Goal: Task Accomplishment & Management: Manage account settings

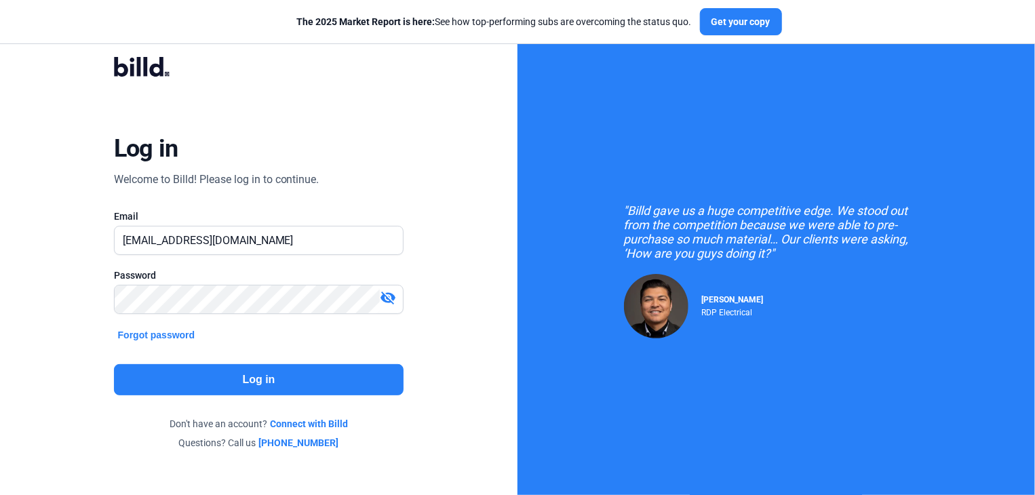
click at [266, 375] on button "Log in" at bounding box center [259, 379] width 290 height 31
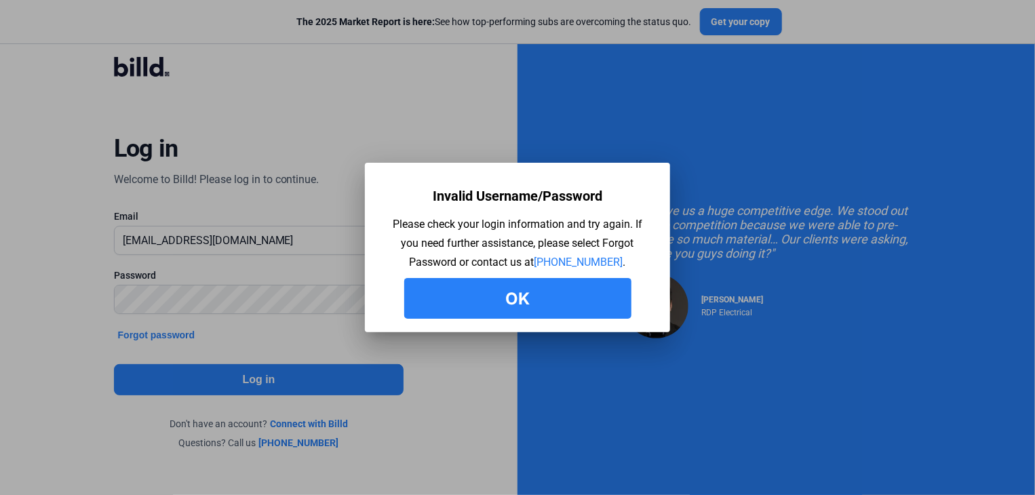
click at [499, 296] on button "Ok" at bounding box center [517, 298] width 227 height 41
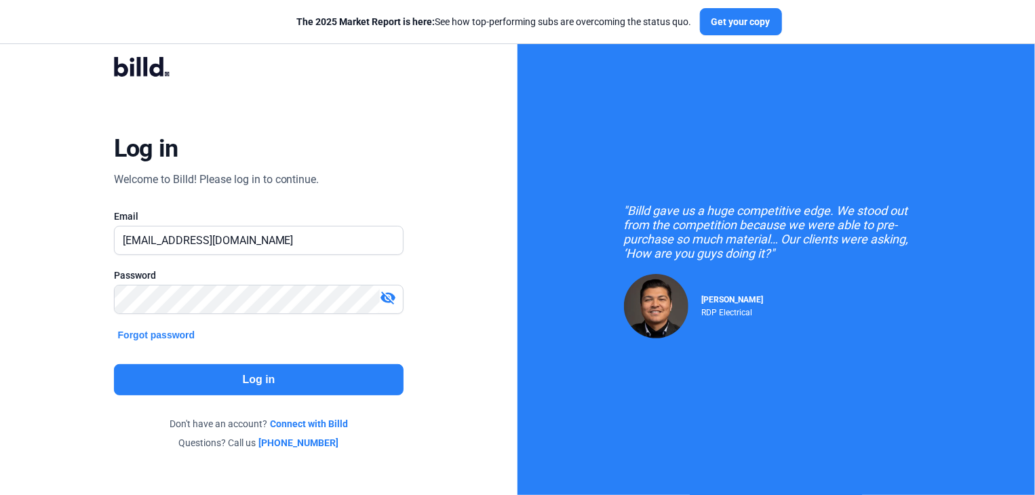
click at [277, 377] on button "Log in" at bounding box center [259, 379] width 290 height 31
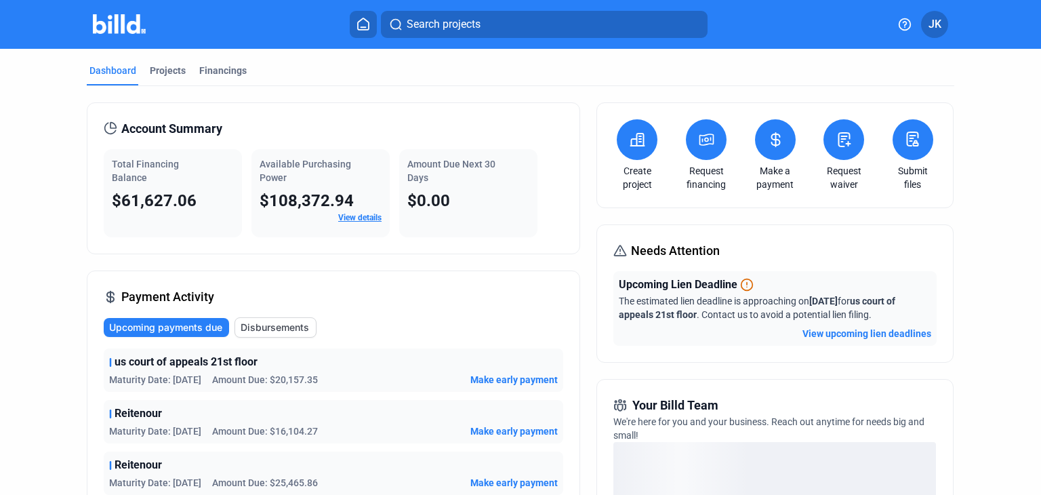
click at [511, 377] on span "Make early payment" at bounding box center [514, 380] width 87 height 14
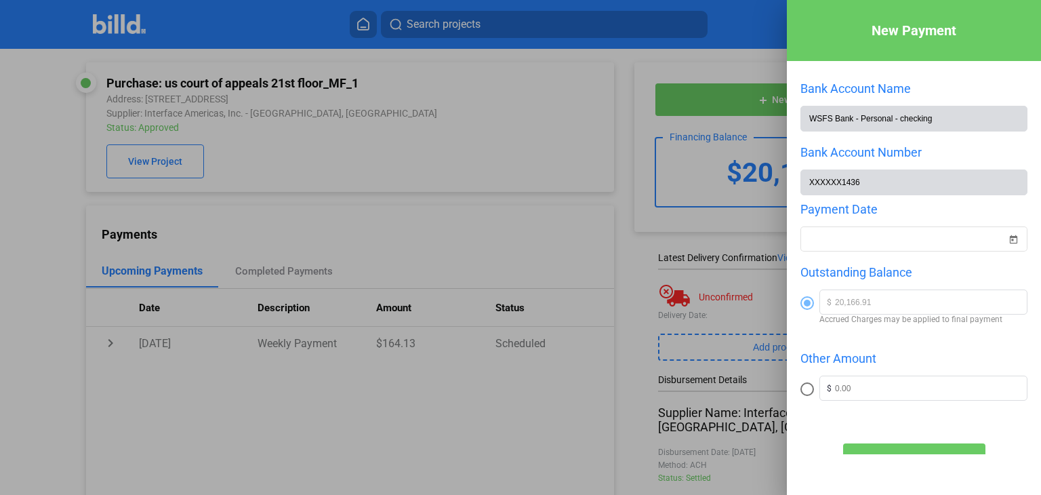
click at [492, 200] on div at bounding box center [520, 247] width 1041 height 495
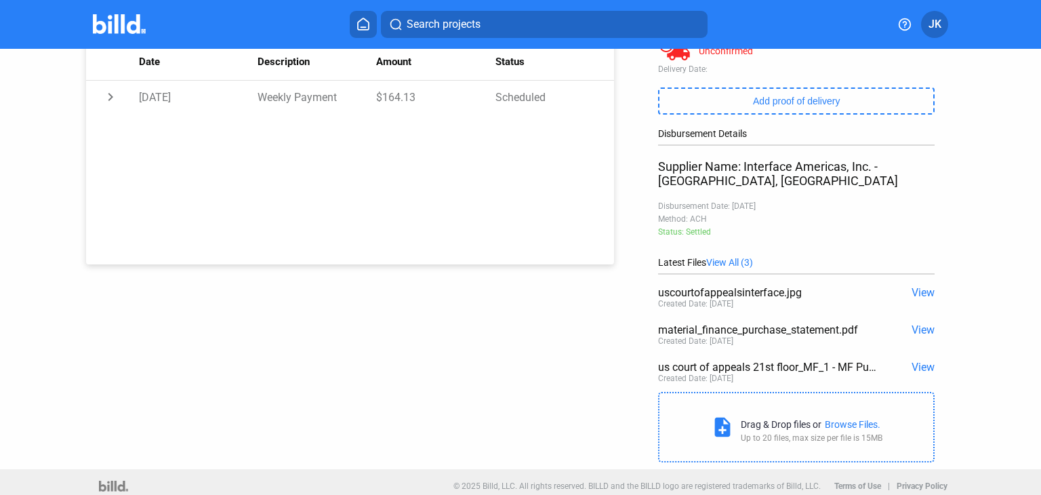
scroll to position [256, 0]
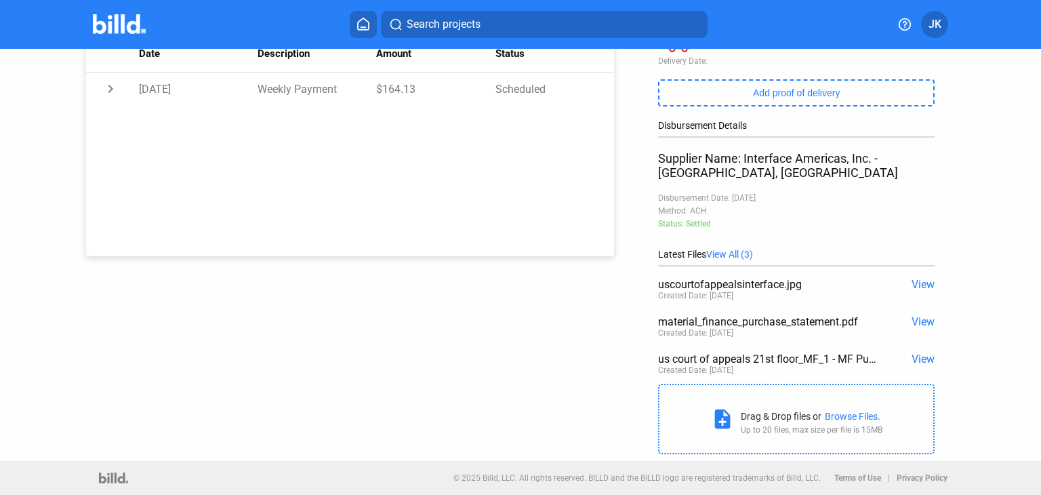
click at [921, 282] on span "View" at bounding box center [923, 284] width 23 height 13
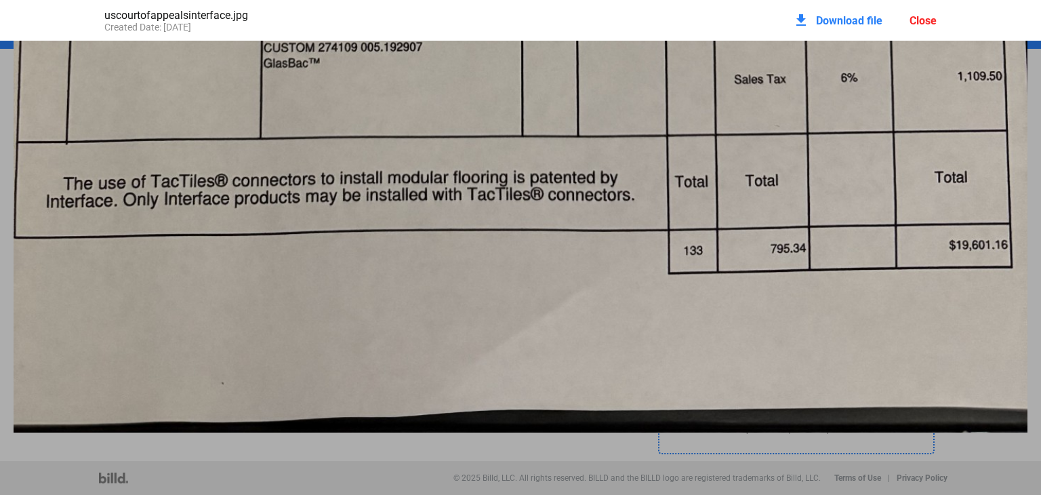
scroll to position [0, 0]
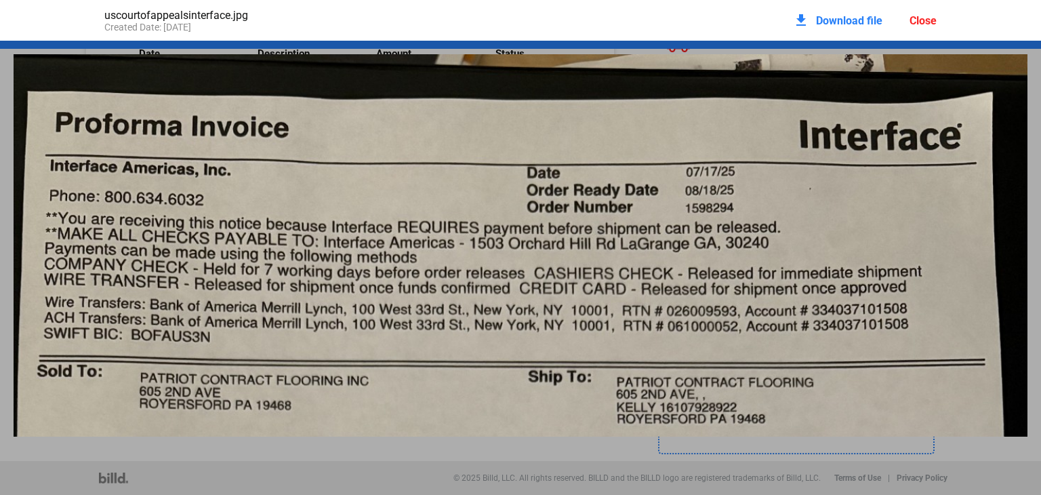
click at [924, 20] on div "Close" at bounding box center [923, 20] width 27 height 13
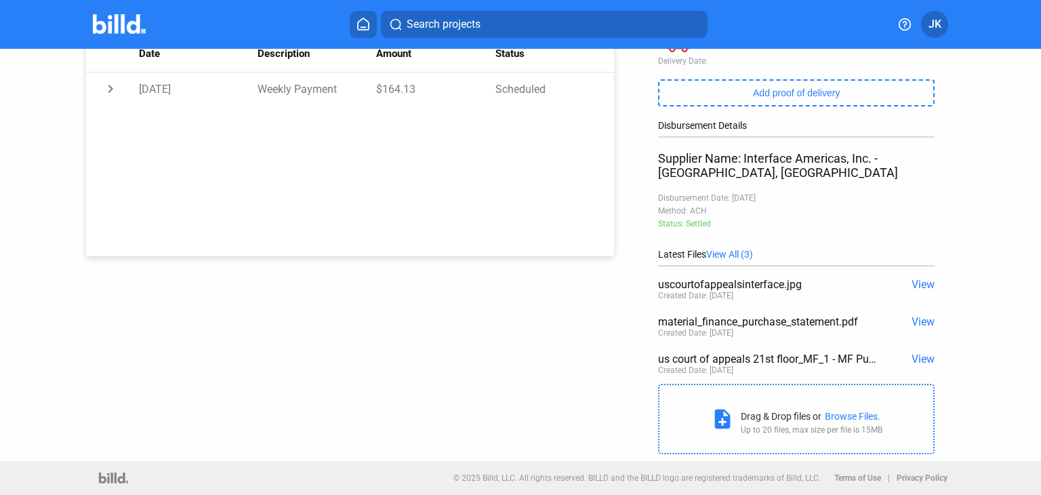
click at [919, 360] on span "View" at bounding box center [923, 359] width 23 height 13
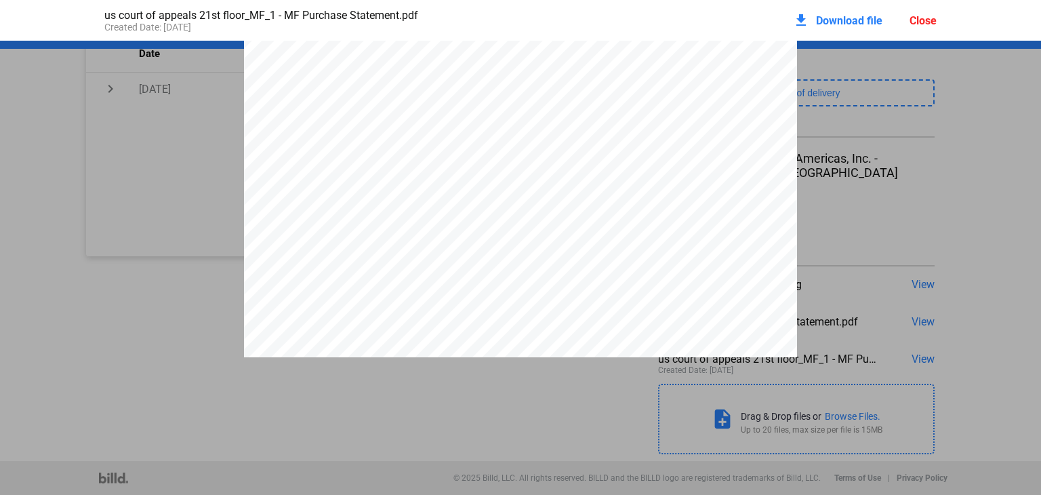
scroll to position [284, 0]
drag, startPoint x: 1027, startPoint y: 334, endPoint x: 1019, endPoint y: 328, distance: 9.2
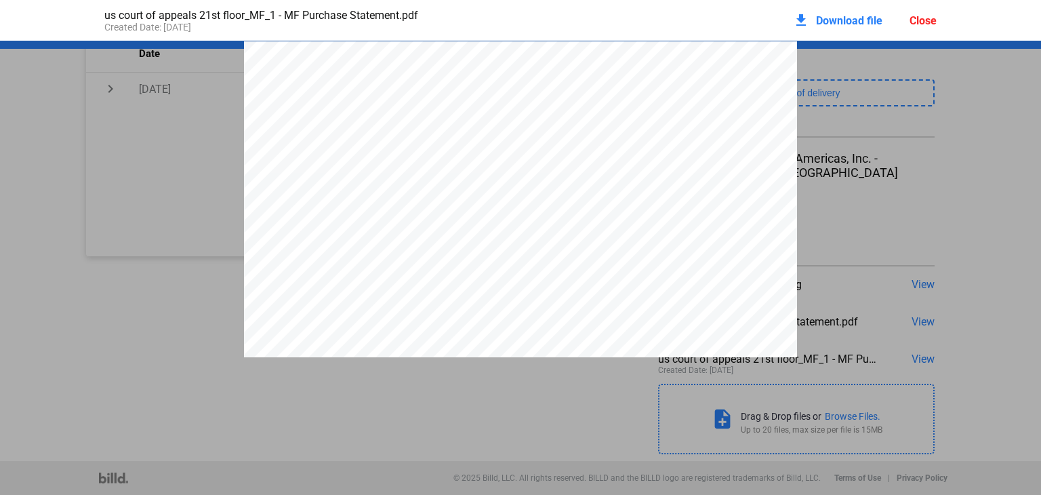
click at [747, 64] on div "1 PURCHASE STATEMENT This PURCHASE STATEMENT is being executed and delivered pu…" at bounding box center [520, 399] width 553 height 716
click at [926, 19] on div "Close" at bounding box center [923, 20] width 27 height 13
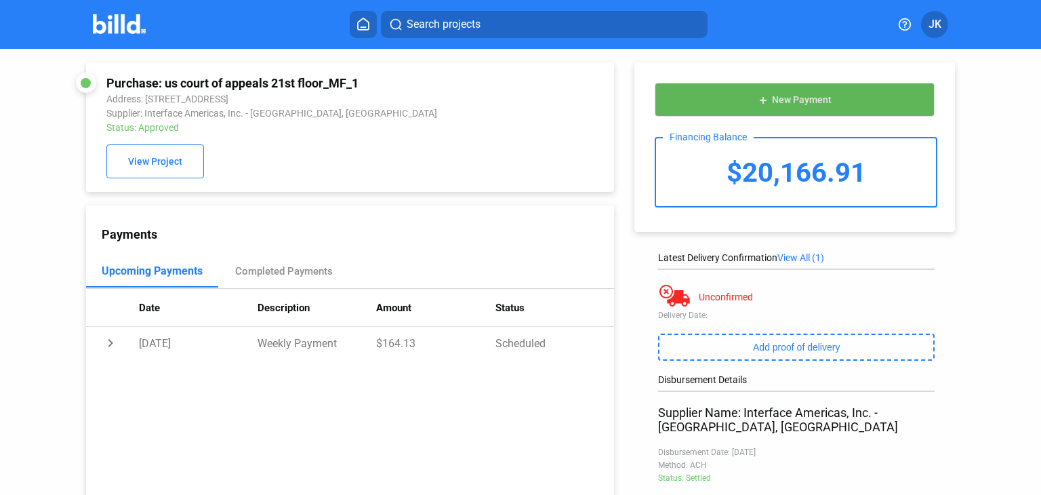
click at [805, 98] on span "New Payment" at bounding box center [802, 100] width 60 height 11
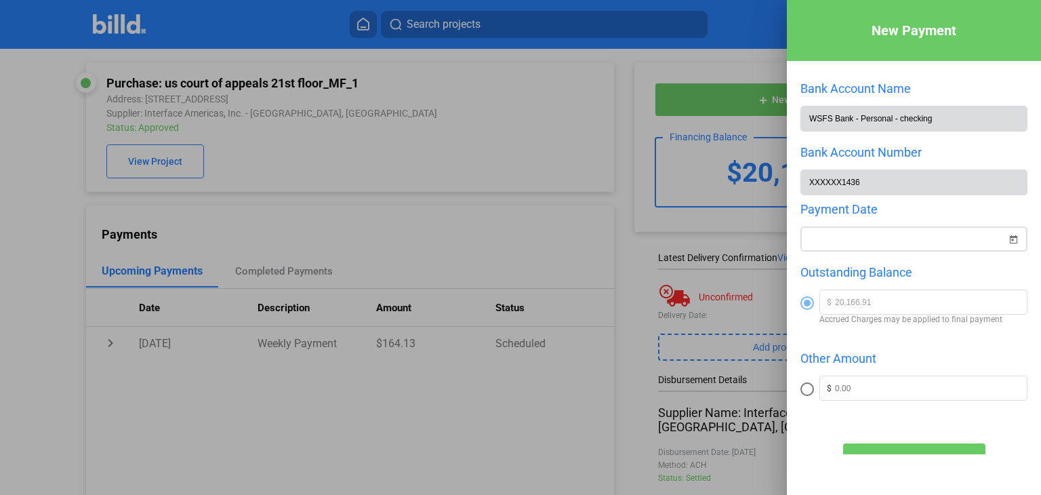
click at [831, 239] on div "New Payment Bank Account Name WSFS Bank - Personal - checking Bank Account Numb…" at bounding box center [520, 247] width 1041 height 495
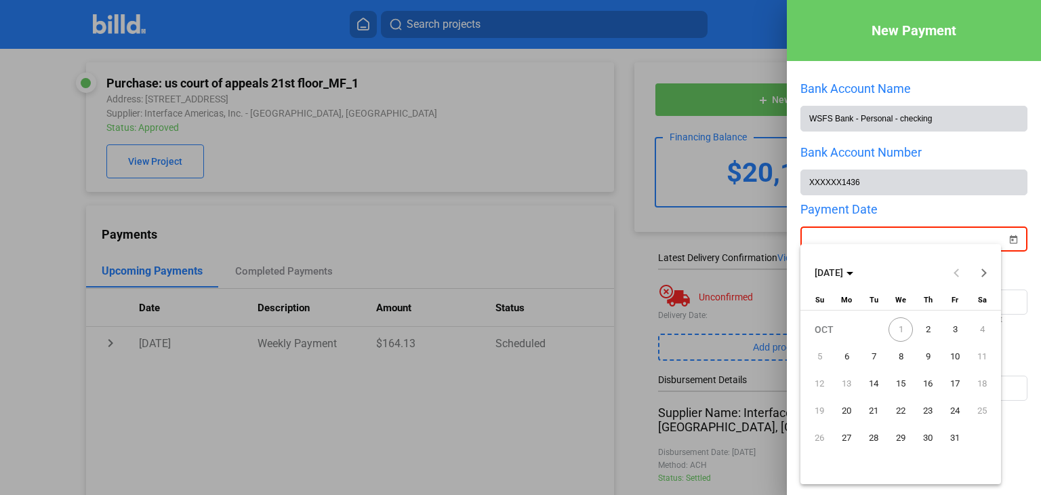
click at [928, 332] on span "2" at bounding box center [928, 329] width 24 height 24
type input "[DATE]"
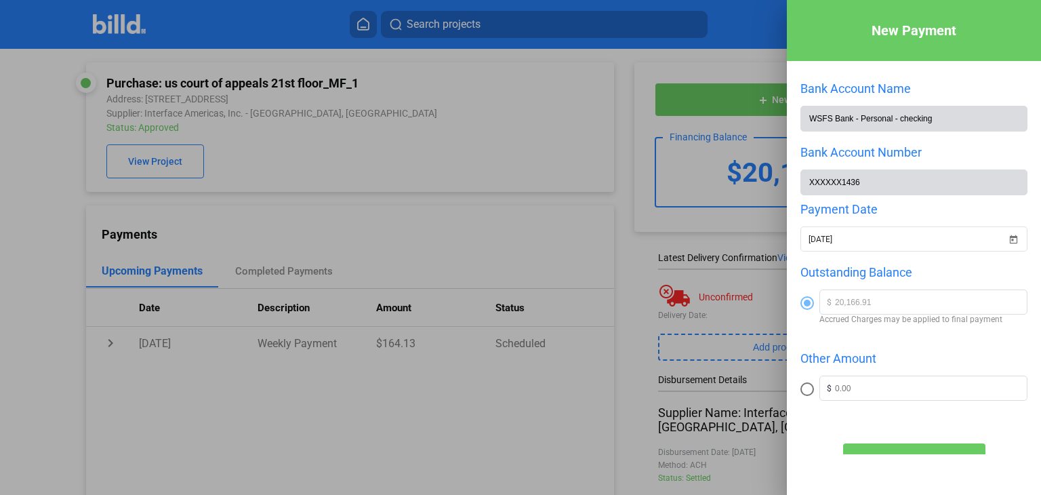
click at [805, 391] on span at bounding box center [808, 389] width 14 height 14
click at [805, 391] on input "radio" at bounding box center [808, 389] width 14 height 14
radio input "true"
click at [839, 393] on input "text" at bounding box center [931, 386] width 192 height 20
type input "10,000"
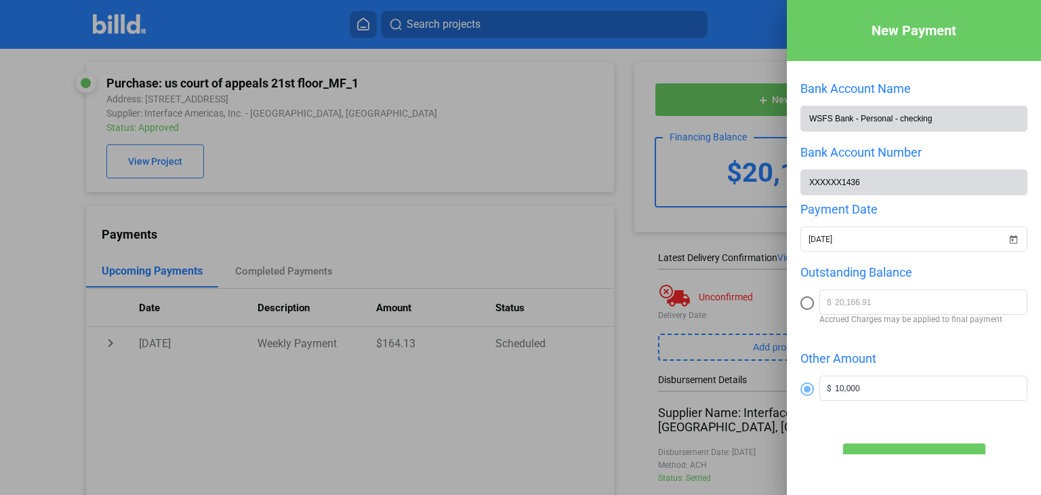
scroll to position [66, 0]
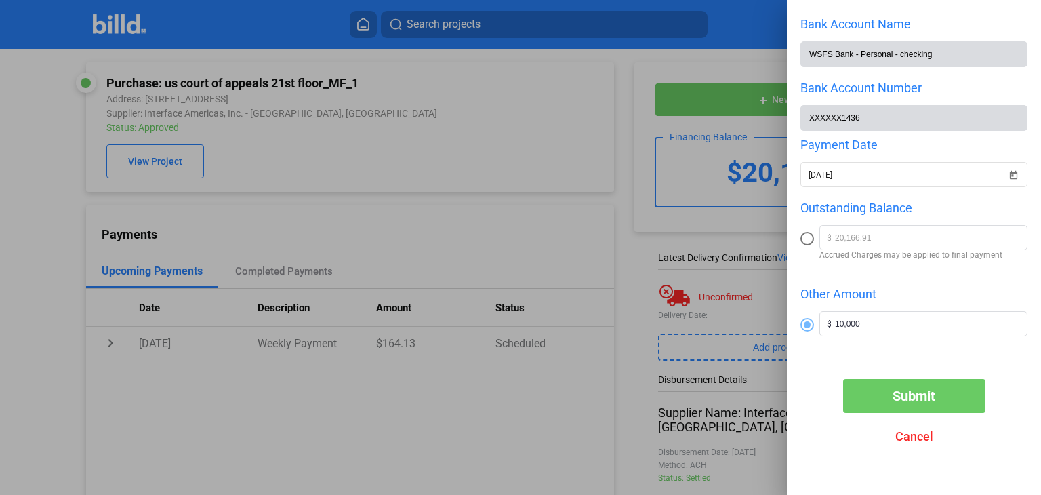
click at [895, 401] on button "Submit" at bounding box center [914, 396] width 142 height 34
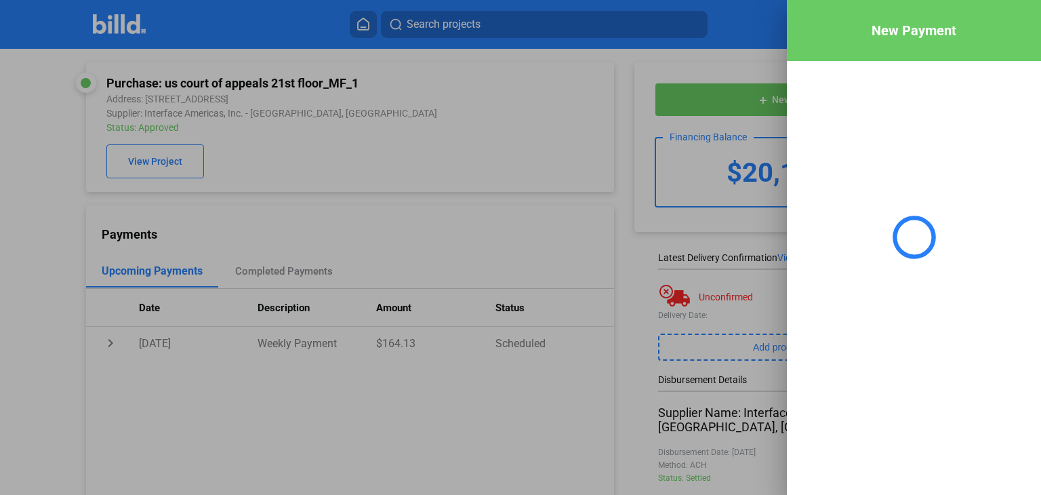
scroll to position [0, 0]
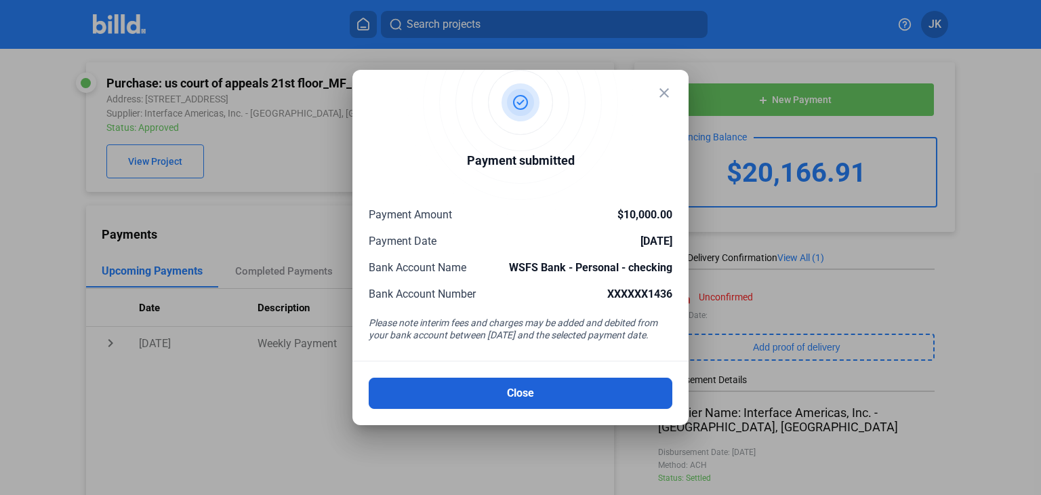
click at [546, 382] on button "Close" at bounding box center [521, 393] width 304 height 31
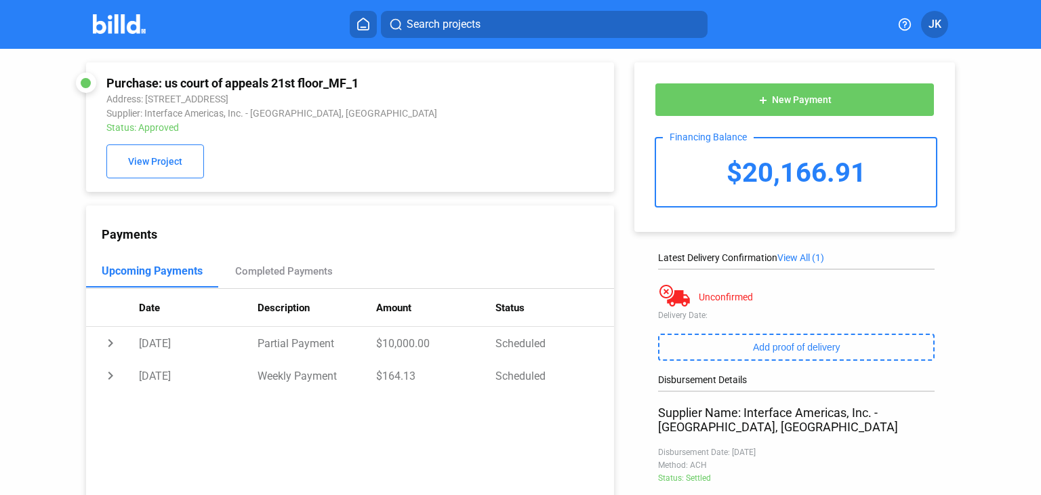
click at [128, 23] on img at bounding box center [120, 24] width 54 height 20
